Goal: Transaction & Acquisition: Subscribe to service/newsletter

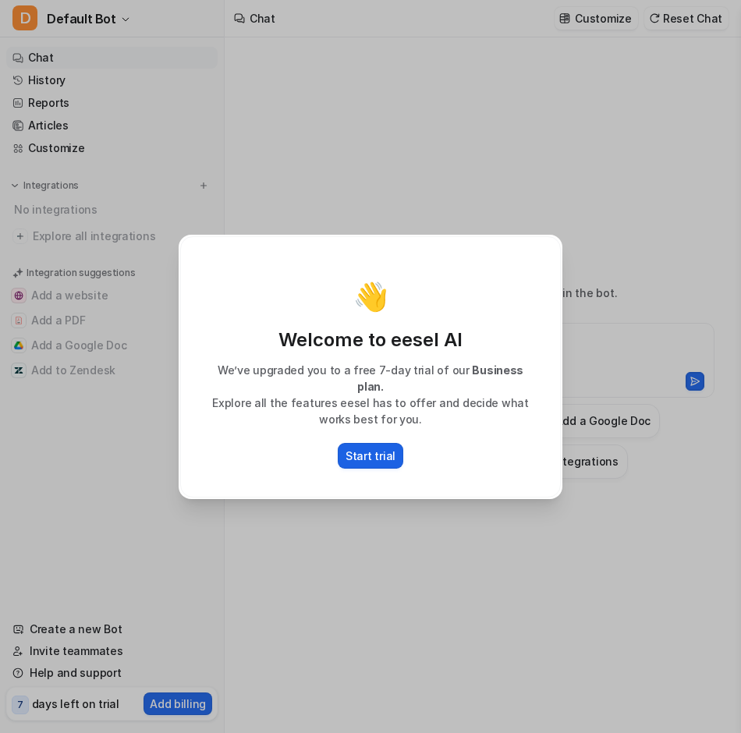
click at [371, 448] on p "Start trial" at bounding box center [371, 456] width 50 height 16
